Goal: Information Seeking & Learning: Learn about a topic

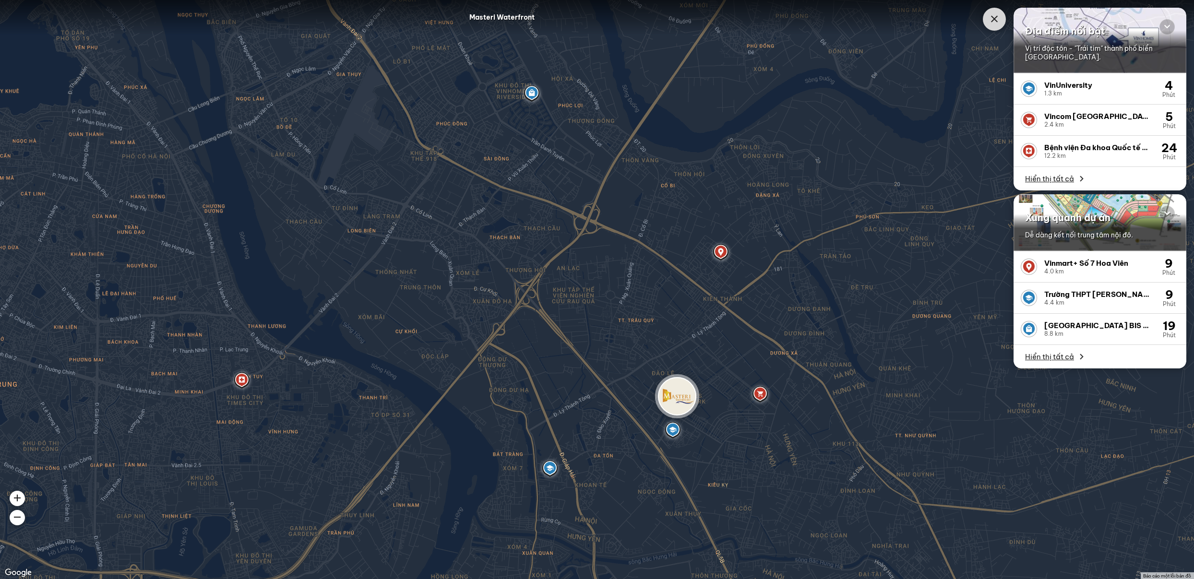
click at [684, 403] on img at bounding box center [677, 396] width 38 height 38
